Goal: Task Accomplishment & Management: Complete application form

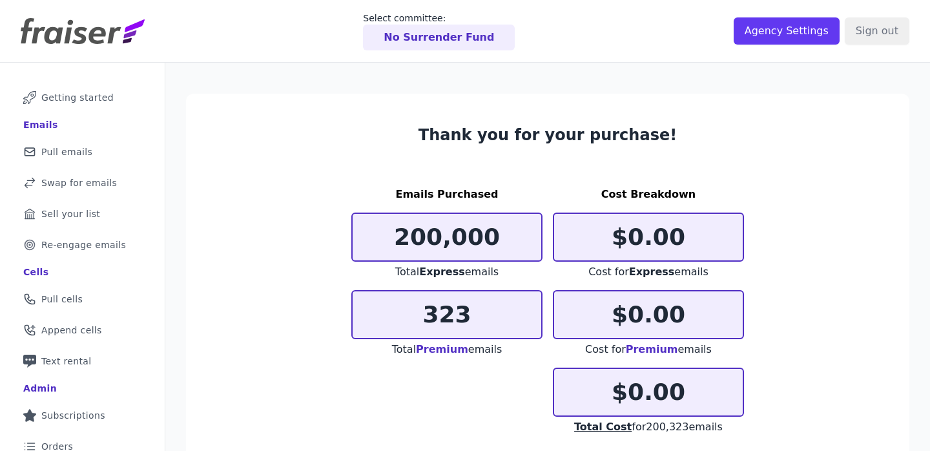
click at [444, 41] on p "No Surrender Fund" at bounding box center [439, 38] width 110 height 16
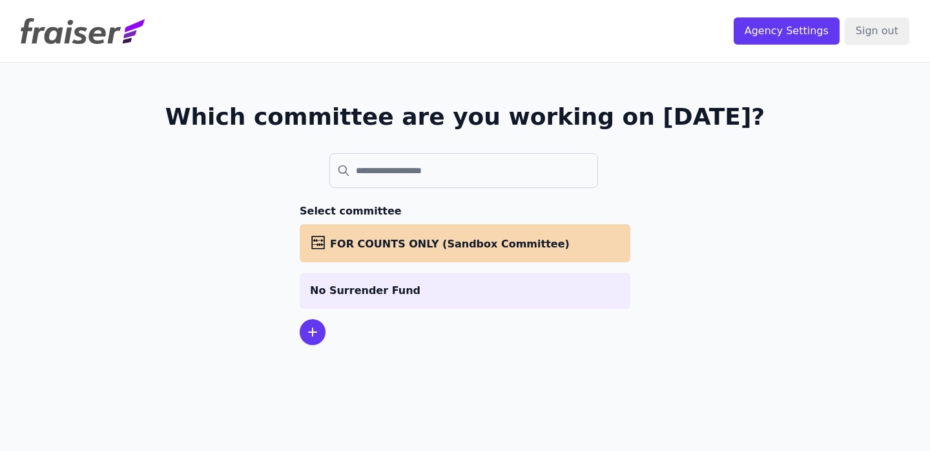
click at [317, 331] on icon at bounding box center [313, 332] width 16 height 16
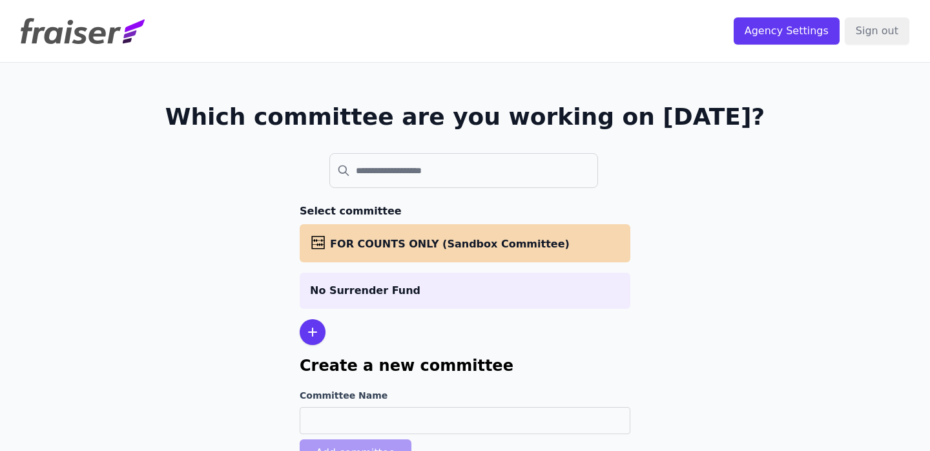
scroll to position [63, 0]
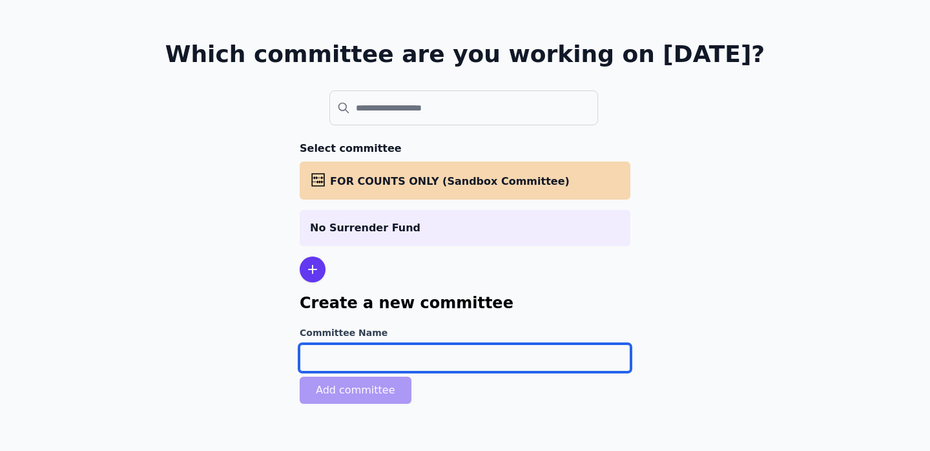
drag, startPoint x: 333, startPoint y: 359, endPoint x: 333, endPoint y: 302, distance: 57.5
click at [333, 359] on input "Committee Name" at bounding box center [465, 357] width 331 height 27
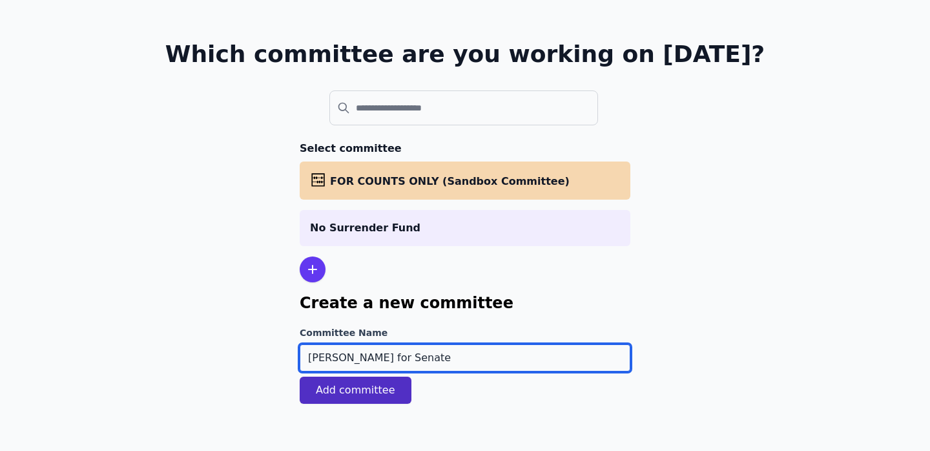
type input "[PERSON_NAME] for Senate"
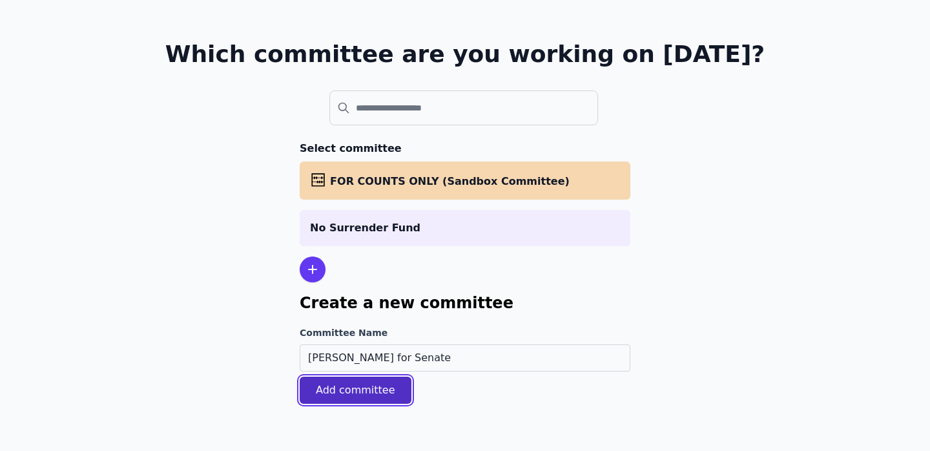
click at [383, 379] on button "Add committee" at bounding box center [356, 390] width 112 height 27
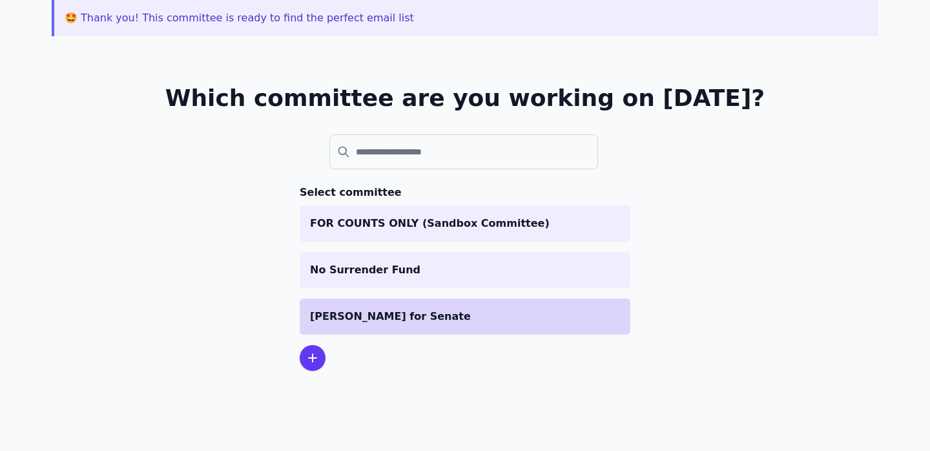
click at [397, 326] on li "[PERSON_NAME] for Senate" at bounding box center [465, 316] width 331 height 36
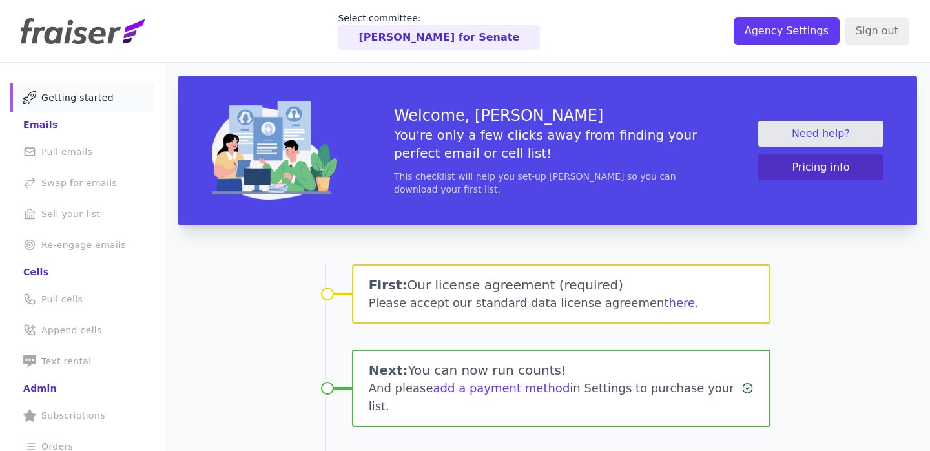
scroll to position [115, 0]
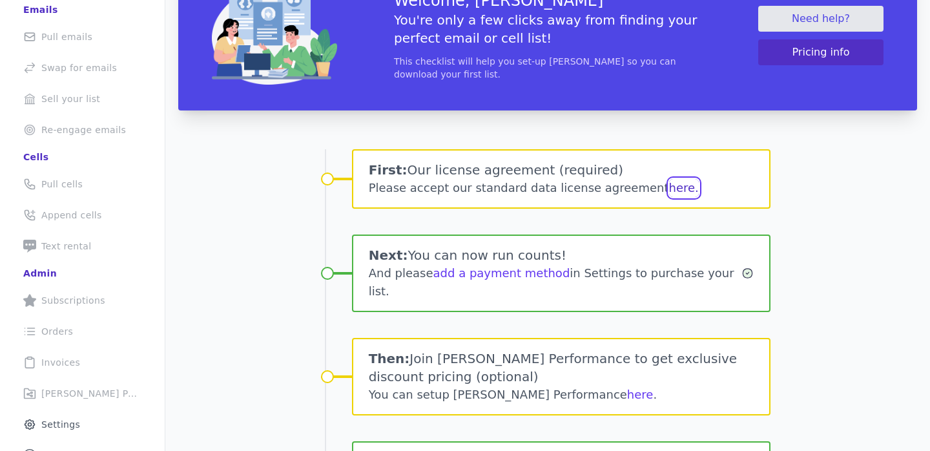
click at [672, 191] on button "here." at bounding box center [684, 188] width 30 height 18
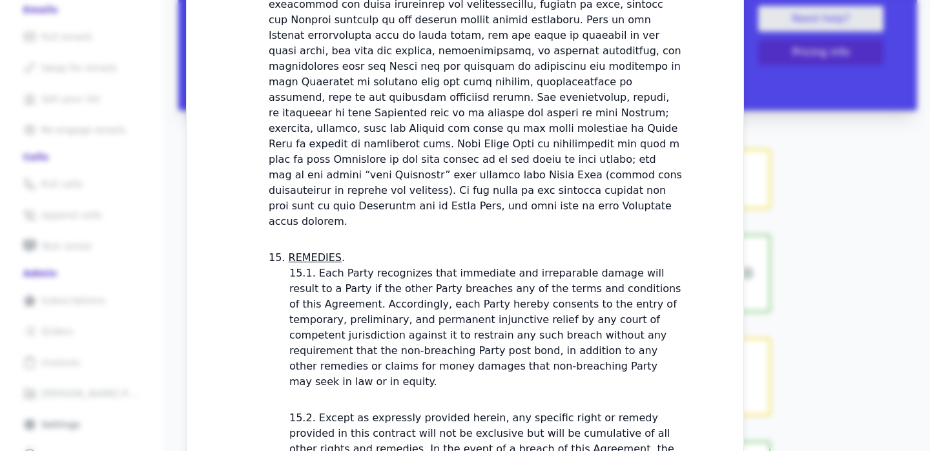
scroll to position [3950, 0]
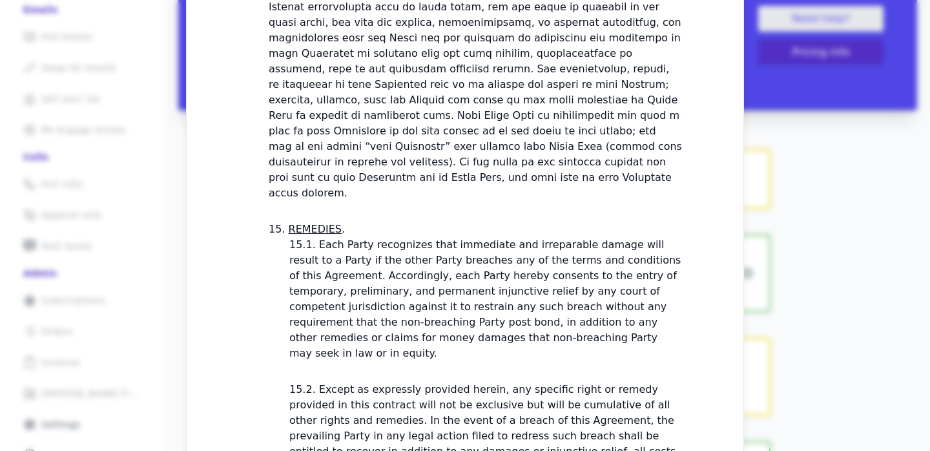
checkbox input "true"
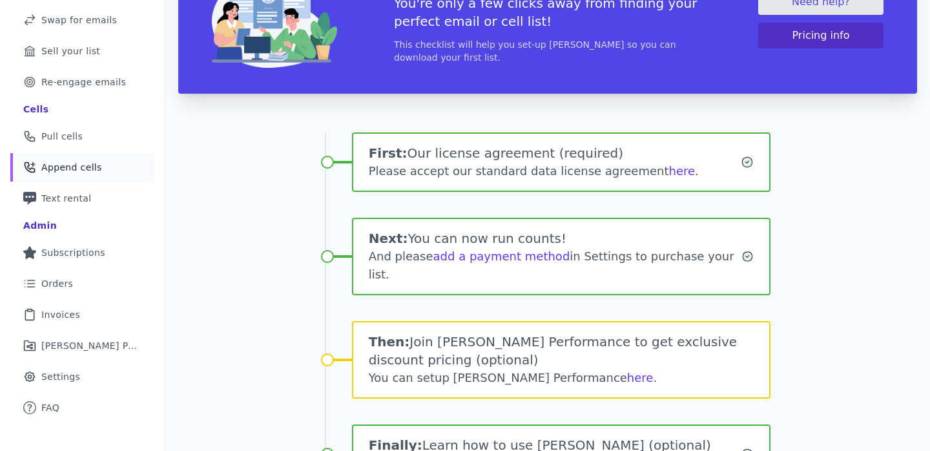
scroll to position [79, 0]
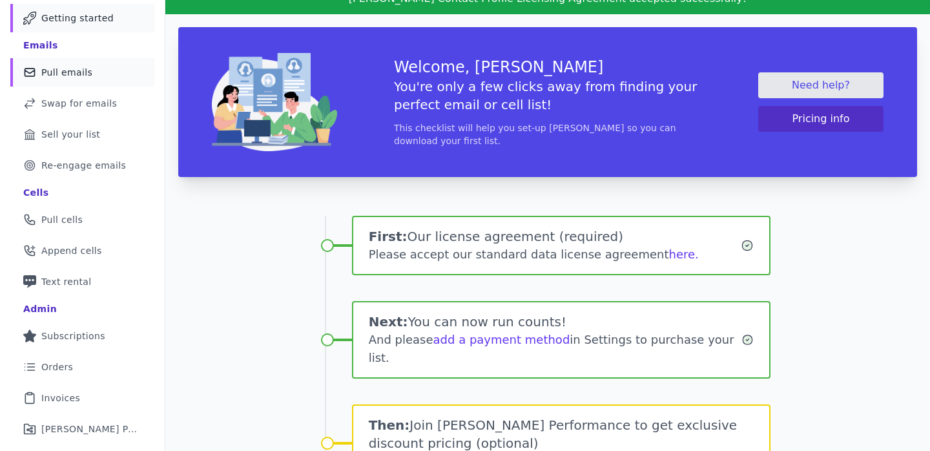
click at [91, 60] on link "Mail Icon Outline of a mail envelope Pull emails" at bounding box center [82, 72] width 144 height 28
